Goal: Task Accomplishment & Management: Manage account settings

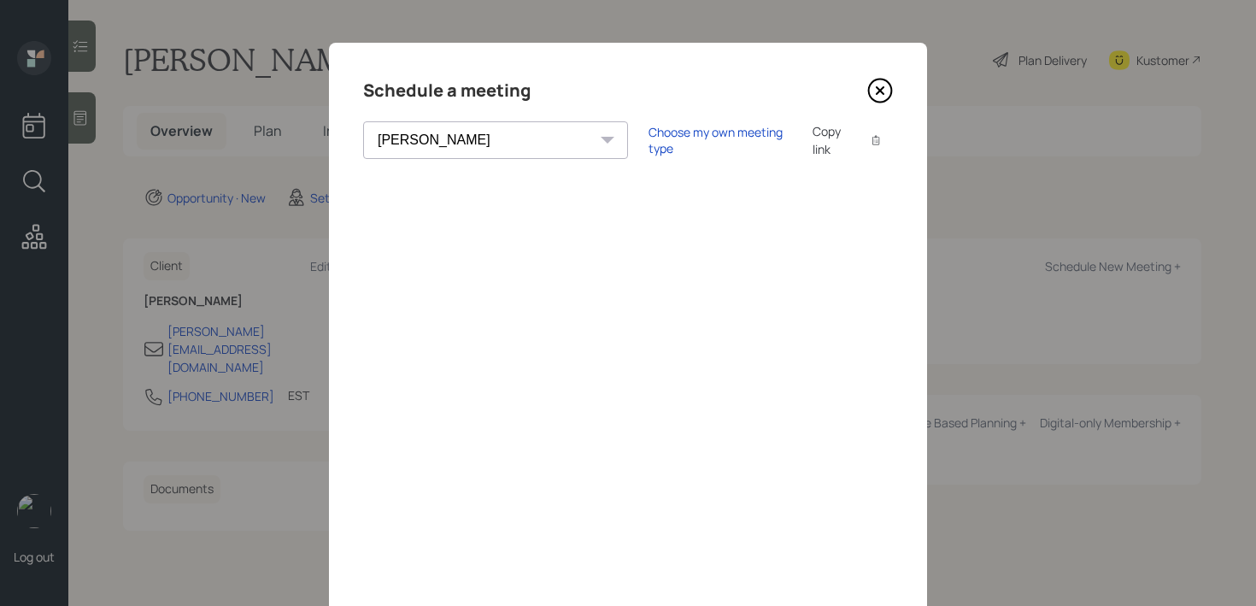
select select "round-[PERSON_NAME]"
click at [875, 93] on icon at bounding box center [880, 91] width 26 height 26
